Goal: Find specific page/section: Find specific page/section

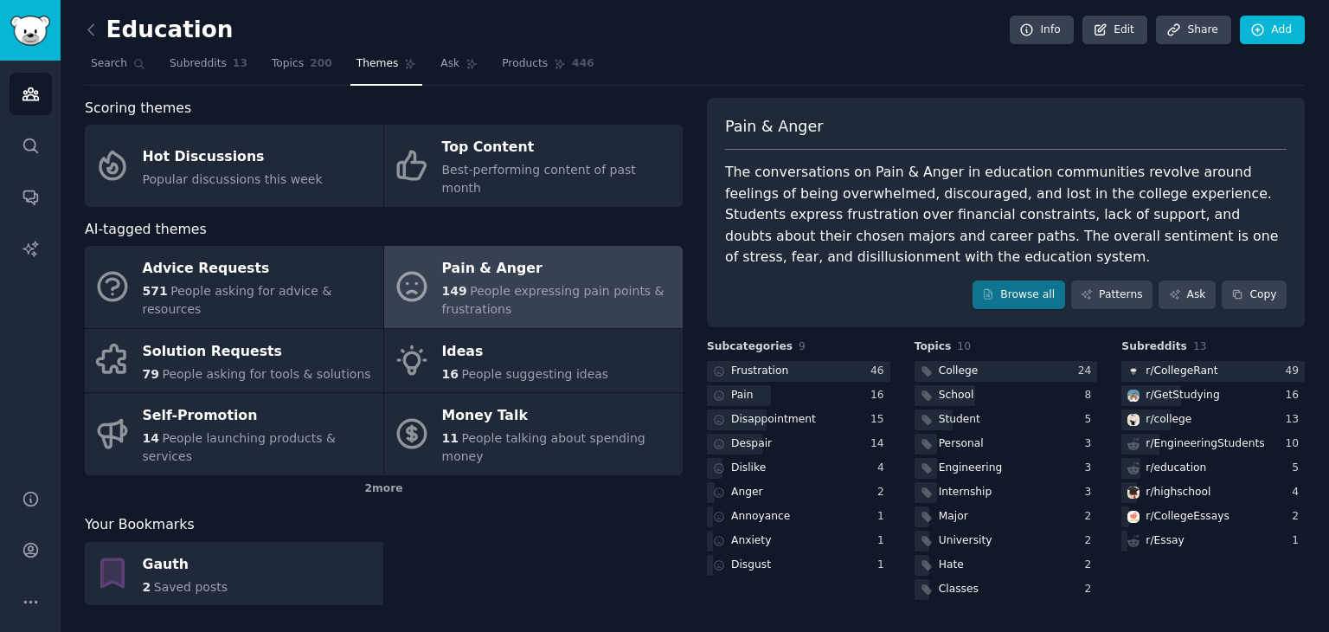
click at [669, 58] on nav "Search Subreddits 13 Topics 200 Themes Ask Products 446" at bounding box center [695, 67] width 1220 height 35
